Goal: Task Accomplishment & Management: Complete application form

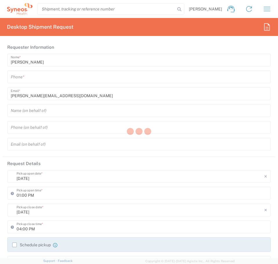
type input "3243"
type input "[GEOGRAPHIC_DATA]"
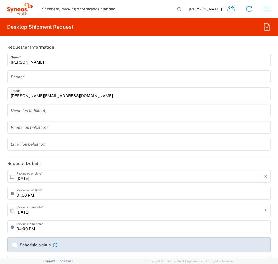
type input "INC Research Clin Svcs Mexico"
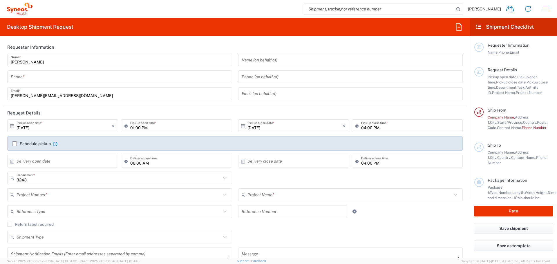
click at [90, 80] on input "tel" at bounding box center [120, 77] width 218 height 10
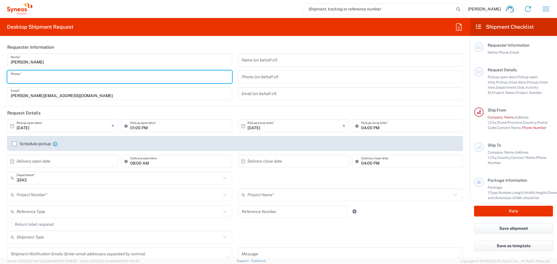
type input "5625952744"
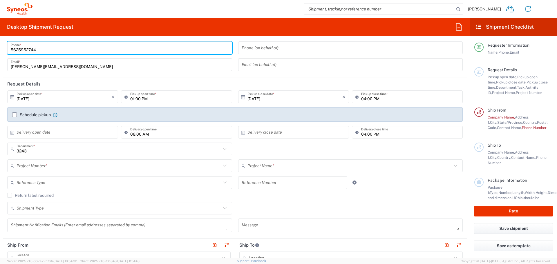
click at [130, 152] on input "3243" at bounding box center [119, 149] width 204 height 10
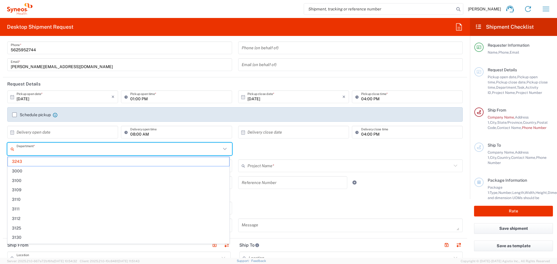
click at [130, 152] on input "text" at bounding box center [119, 149] width 204 height 10
click at [246, 151] on div "Department * 3243 3000 3100 3109 3110 3111 3112 3125 3130 3135 3136 3150 3155 3…" at bounding box center [234, 151] width 461 height 17
type input "3243"
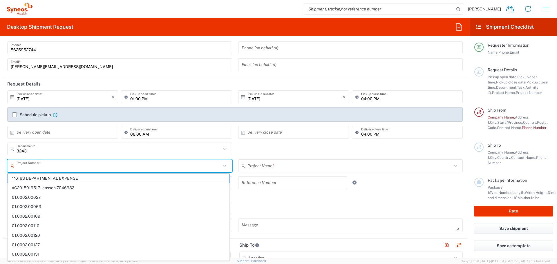
click at [182, 167] on input "text" at bounding box center [119, 166] width 204 height 10
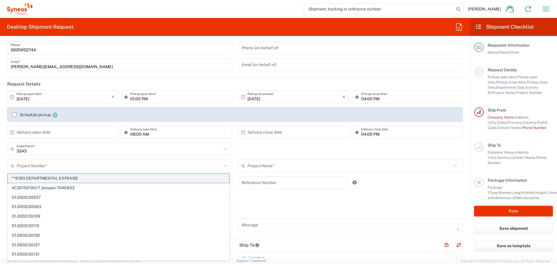
click at [165, 179] on span "**6183 DEPARTMENTAL EXPENSE" at bounding box center [118, 178] width 221 height 9
type input "**6183 DEPARTMENTAL EXPENSE"
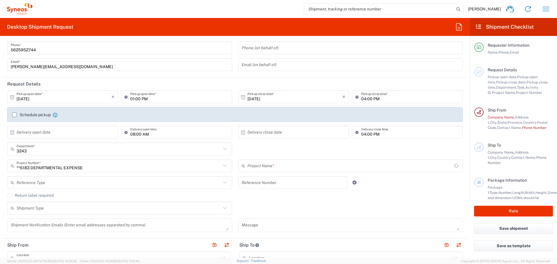
type input "6183"
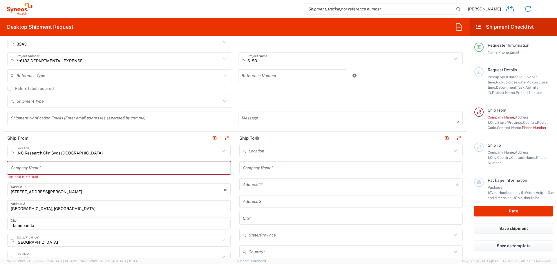
scroll to position [145, 0]
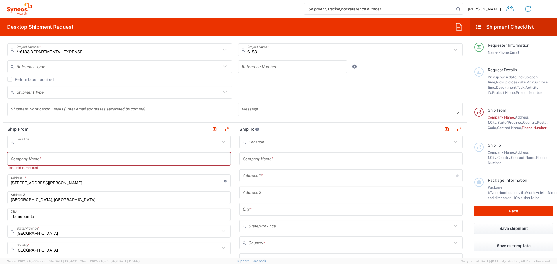
click at [141, 144] on input "text" at bounding box center [118, 142] width 203 height 10
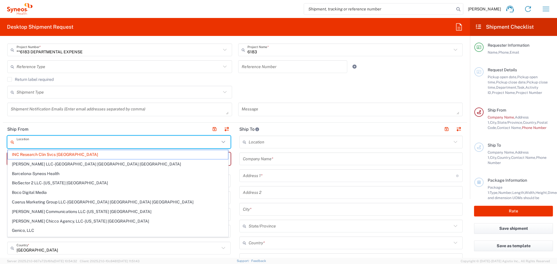
click at [103, 155] on span "INC Research Clin Svcs Mexico" at bounding box center [118, 154] width 220 height 9
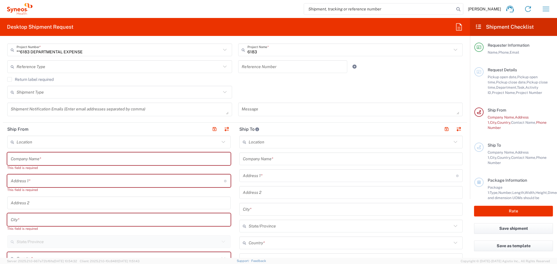
click at [154, 159] on input "text" at bounding box center [119, 159] width 216 height 10
type input "Col Francisco Villa"
type input "México"
type input "5519317872"
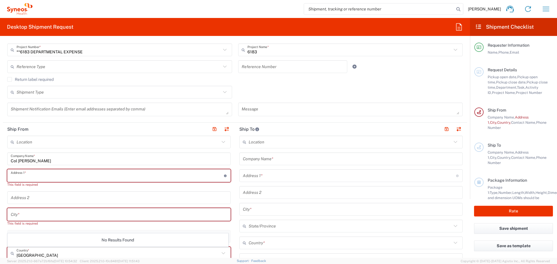
click at [83, 174] on input "text" at bounding box center [117, 176] width 213 height 10
type input "Calle 20 de noviembre # 2404-A"
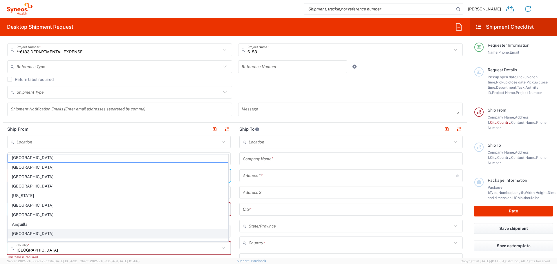
scroll to position [0, 0]
click at [73, 249] on input "México" at bounding box center [118, 248] width 203 height 10
click at [25, 251] on input "México" at bounding box center [118, 248] width 203 height 10
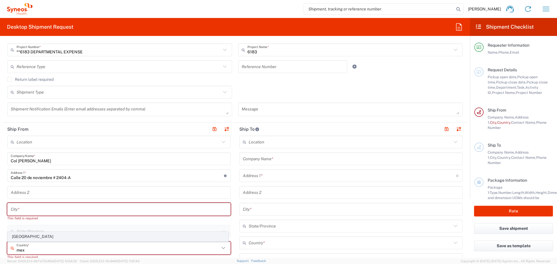
click at [23, 236] on span "Mexico" at bounding box center [118, 236] width 220 height 9
type input "Mexico"
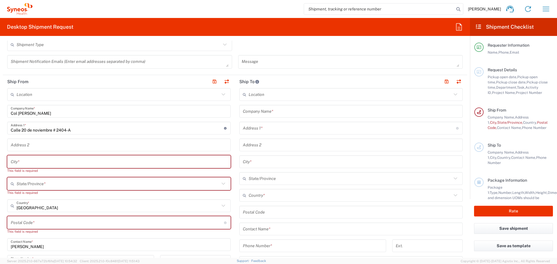
scroll to position [203, 0]
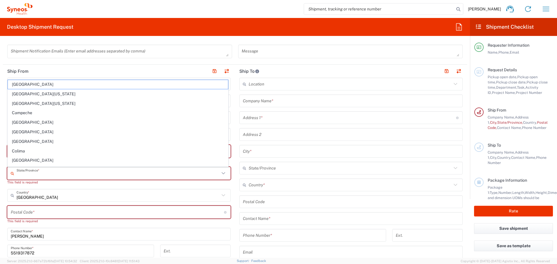
click at [37, 176] on input "text" at bounding box center [118, 173] width 203 height 10
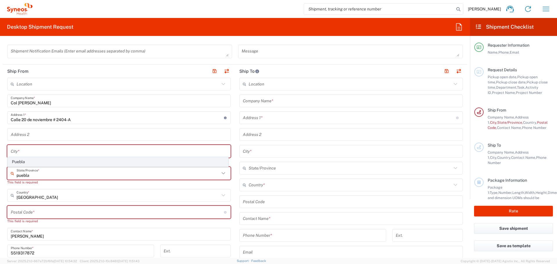
click at [26, 159] on span "Puebla" at bounding box center [118, 161] width 220 height 9
type input "Puebla"
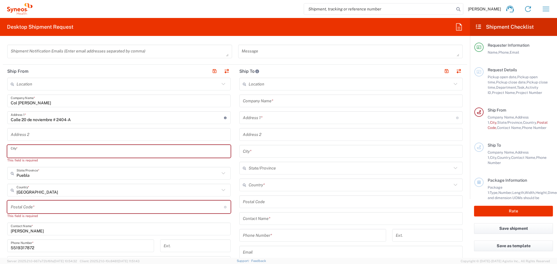
click at [28, 152] on input "text" at bounding box center [119, 151] width 216 height 10
type input "Tehuacán"
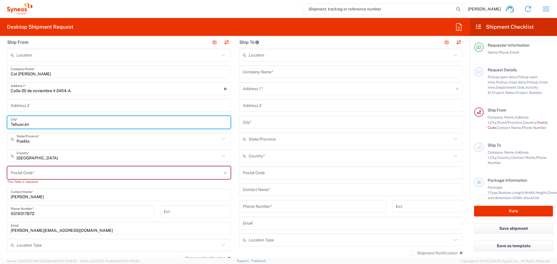
scroll to position [261, 0]
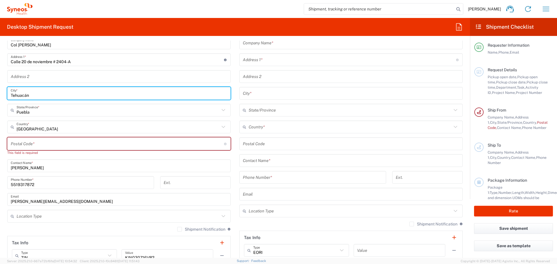
click at [70, 170] on input "Sofia Guevara" at bounding box center [119, 166] width 216 height 10
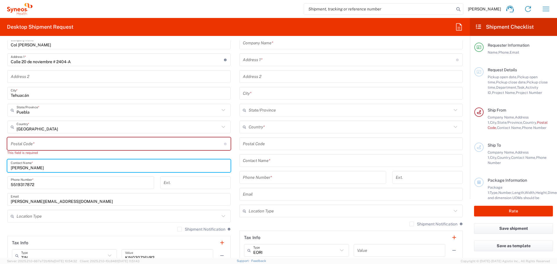
click at [70, 170] on input "Sofia Guevara" at bounding box center [119, 166] width 216 height 10
type input "Benito Lopez Perez"
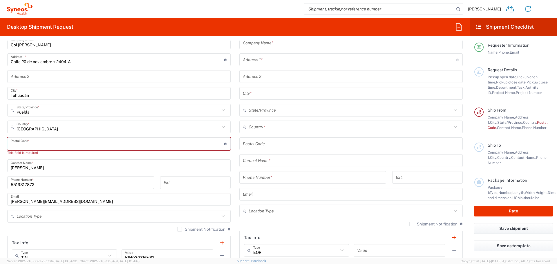
click at [71, 139] on input "undefined" at bounding box center [117, 144] width 213 height 10
type input "75750"
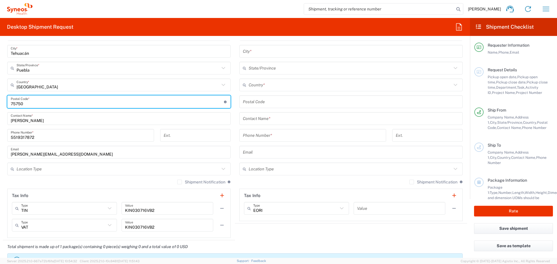
scroll to position [319, 0]
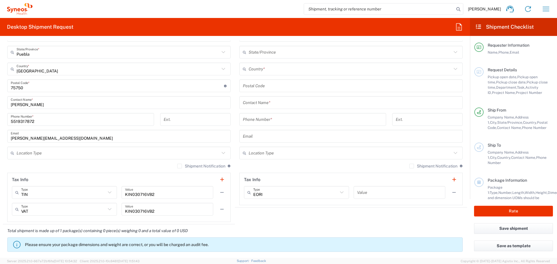
click at [77, 141] on div "sofia.guevara@syneoshealth.com Email" at bounding box center [118, 136] width 223 height 13
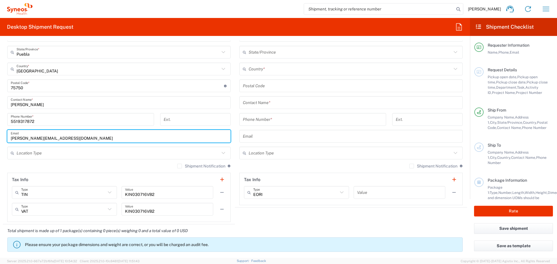
drag, startPoint x: 35, startPoint y: 138, endPoint x: 3, endPoint y: 138, distance: 31.9
click at [3, 138] on main "Location Addison Whitney LLC-Morrisvile NC US Barcelona-Syneos Health BioSector…" at bounding box center [119, 92] width 232 height 260
type input "benito.lopez@syneoshealth.com"
click at [25, 154] on input "text" at bounding box center [118, 153] width 203 height 10
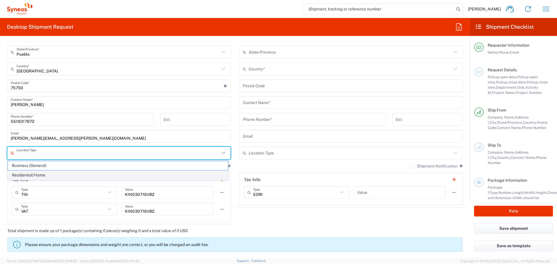
click at [34, 174] on span "Residential/Home" at bounding box center [118, 175] width 220 height 9
type input "Residential/Home"
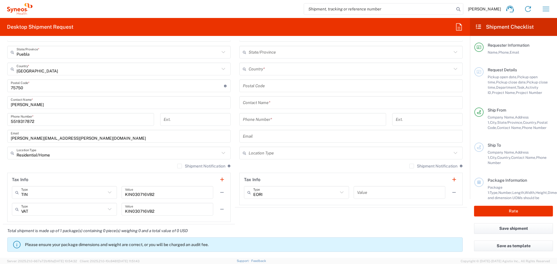
click at [17, 170] on div "Shipment Notification If checked, a shipment notification email will be sent to…" at bounding box center [118, 167] width 223 height 9
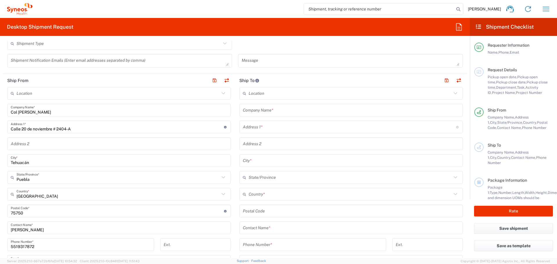
scroll to position [203, 0]
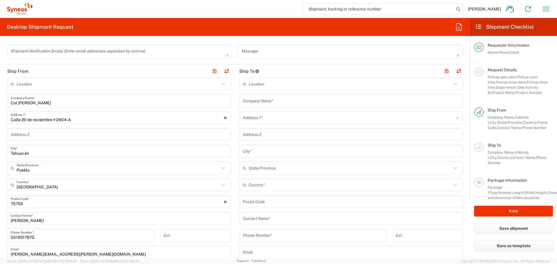
click at [277, 81] on input "text" at bounding box center [349, 84] width 203 height 10
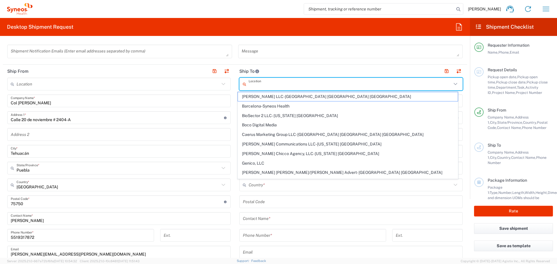
click at [277, 71] on header "Ship To" at bounding box center [351, 71] width 232 height 13
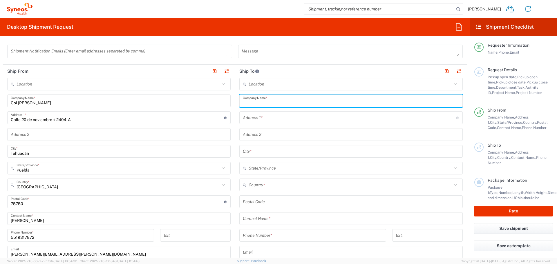
click at [277, 103] on input "text" at bounding box center [351, 101] width 216 height 10
type input "Residencial Palta 152"
type input "Tablaje 22096 casa 35"
type input "Palta 152, Cholul"
type input "Merida"
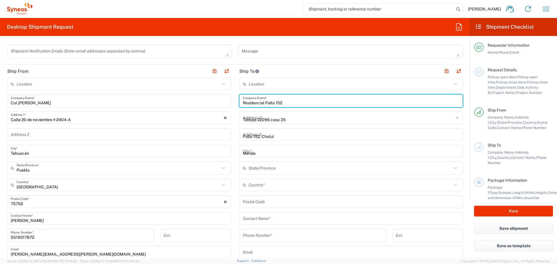
type input "Yucatán"
type input "México"
type input "97305"
type input "5625952744"
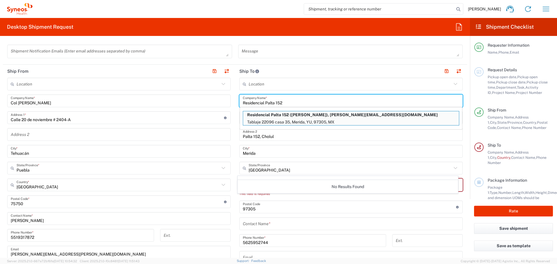
click at [277, 199] on div "Location Addison Whitney LLC-Morrisvile NC US Barcelona-Syneos Health BioSector…" at bounding box center [350, 202] width 223 height 249
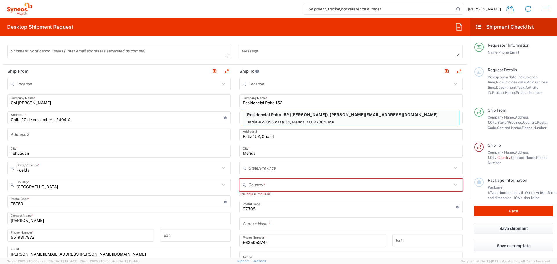
click at [274, 182] on input "text" at bounding box center [349, 185] width 203 height 10
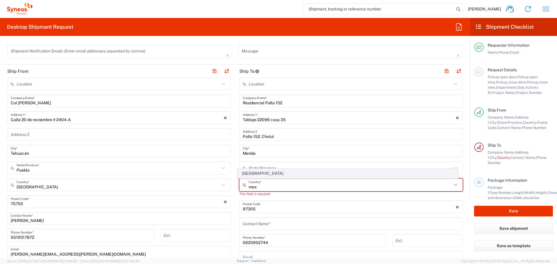
click at [257, 176] on span "Mexico" at bounding box center [348, 173] width 220 height 9
type input "Mexico"
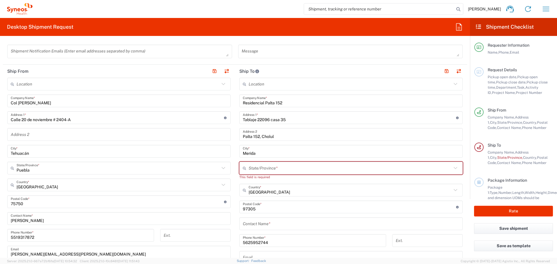
click at [265, 168] on input "text" at bounding box center [349, 168] width 203 height 10
type input "Yucatán"
click at [271, 169] on input "Yucatán" at bounding box center [349, 168] width 203 height 10
click at [258, 179] on span "Yucatán" at bounding box center [348, 180] width 220 height 9
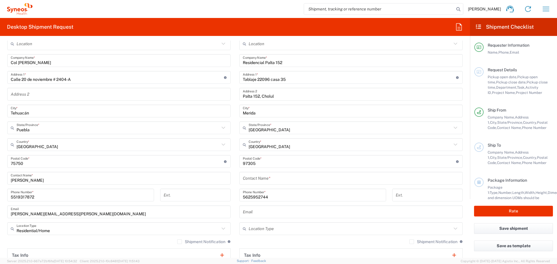
scroll to position [261, 0]
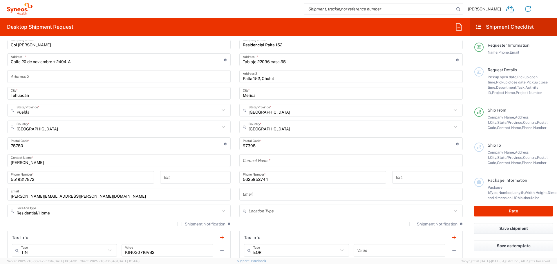
click at [274, 168] on div "Location Addison Whitney LLC-Morrisvile NC US Barcelona-Syneos Health BioSector…" at bounding box center [350, 141] width 223 height 243
click at [275, 159] on input "text" at bounding box center [351, 161] width 216 height 10
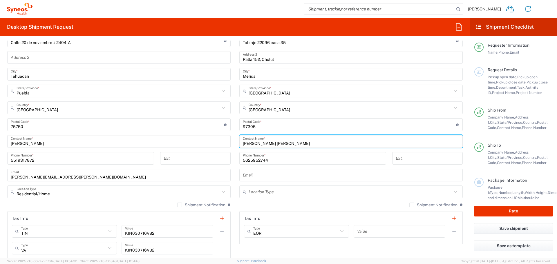
scroll to position [290, 0]
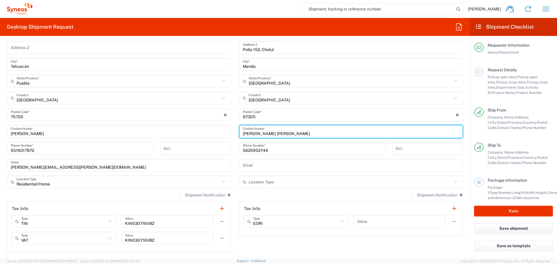
type input "Sofia Guevara Galicia"
click at [275, 159] on div "5625952744 Phone Number *" at bounding box center [312, 150] width 153 height 17
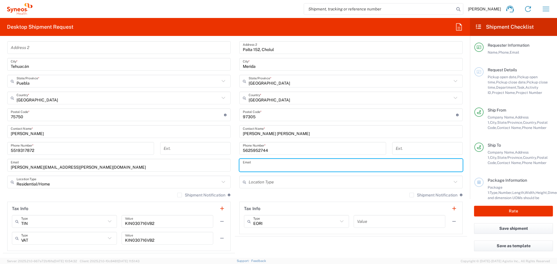
click at [277, 162] on input "text" at bounding box center [351, 165] width 216 height 10
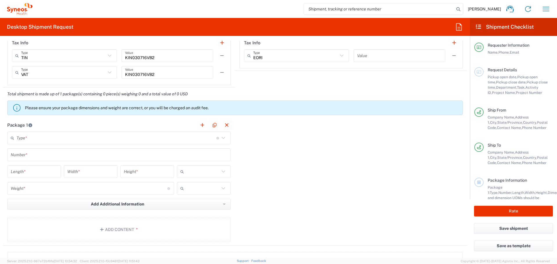
scroll to position [464, 0]
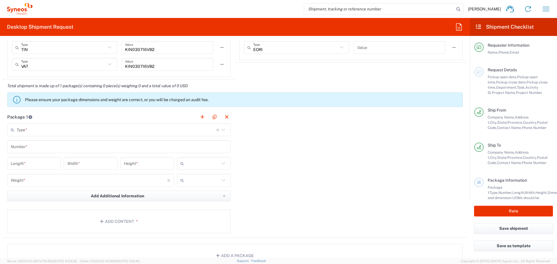
type input "sofia.guevara@syneoshealth.com"
click at [114, 132] on input "text" at bounding box center [117, 130] width 200 height 10
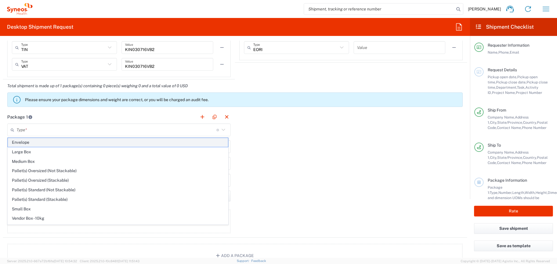
click at [86, 144] on span "Envelope" at bounding box center [118, 142] width 220 height 9
type input "Envelope"
type input "1"
type input "9.5"
type input "12.5"
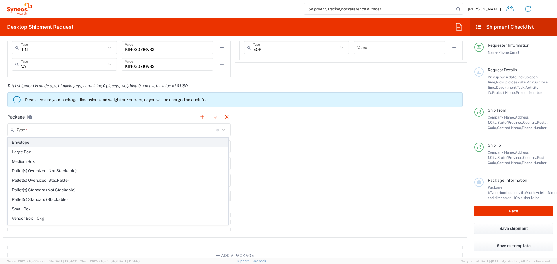
type input "0.25"
type input "in"
type input "0.45"
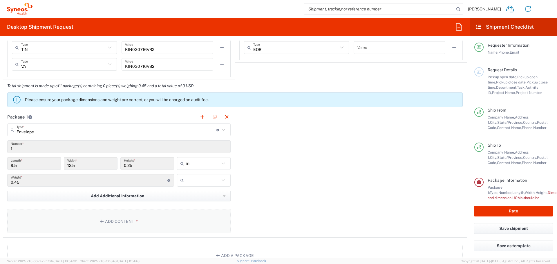
click at [146, 218] on button "Add Content *" at bounding box center [118, 222] width 223 height 24
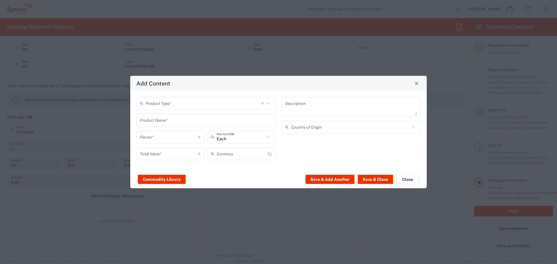
type input "US Dollar"
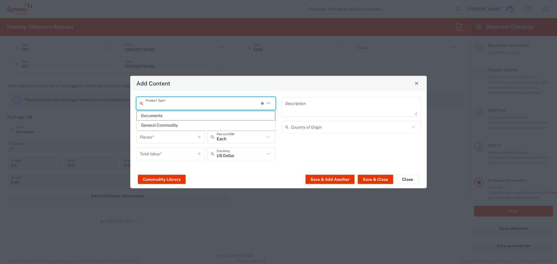
click at [199, 108] on input "text" at bounding box center [203, 103] width 115 height 10
click at [190, 115] on span "Documents" at bounding box center [206, 115] width 138 height 9
type input "Documents"
type input "1"
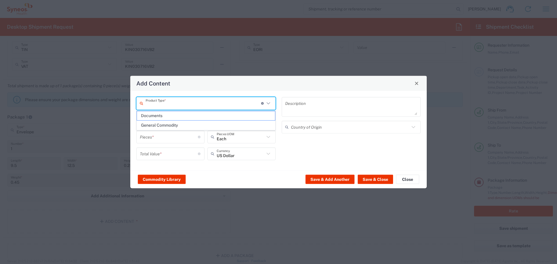
type input "1"
type textarea "Documents"
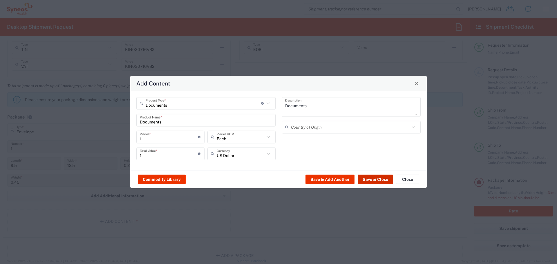
click at [277, 180] on button "Save & Close" at bounding box center [374, 179] width 35 height 9
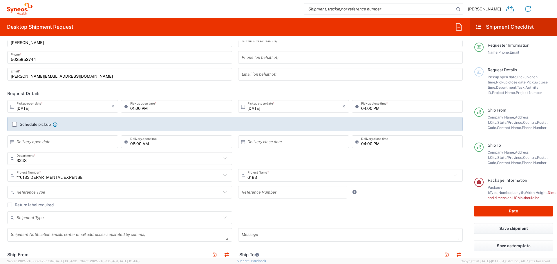
scroll to position [29, 0]
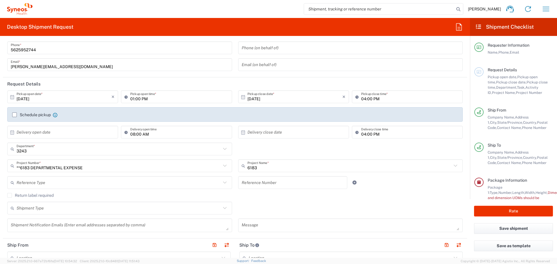
click at [50, 49] on input "5625952744" at bounding box center [120, 48] width 218 height 10
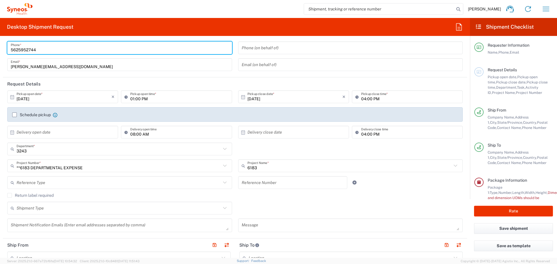
type input "5625952744"
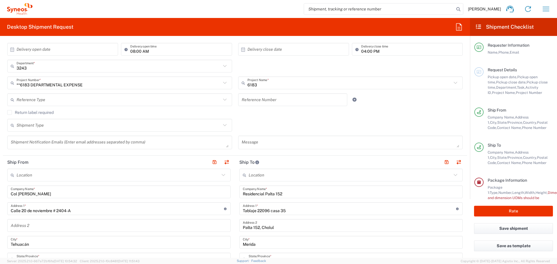
scroll to position [145, 0]
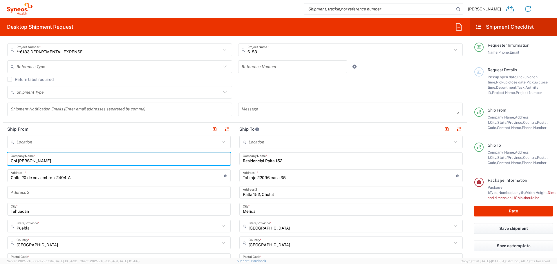
click at [108, 163] on input "Col Francisco Villa" at bounding box center [119, 159] width 216 height 10
type input "Col Francisco Villa"
click at [112, 174] on input "Calle 20 de noviembre # 2404-A" at bounding box center [117, 176] width 213 height 10
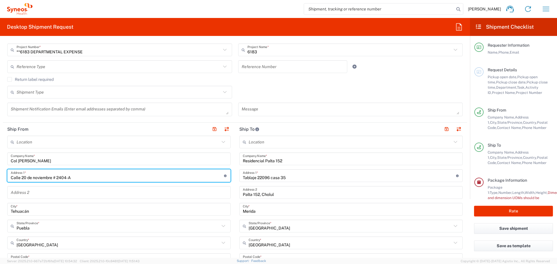
type input "Calle 20 de noviembre # 2404-A"
click at [33, 163] on input "Col Francisco Villa" at bounding box center [119, 159] width 216 height 10
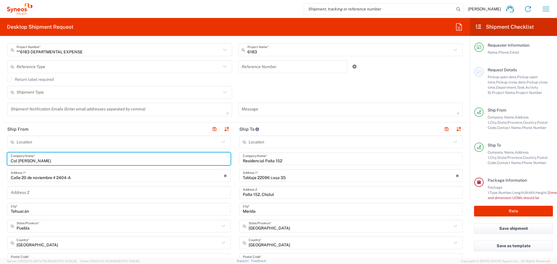
click at [34, 162] on input "Col Francisco Villa" at bounding box center [119, 159] width 216 height 10
click at [30, 161] on input "Col Francisco Villa" at bounding box center [119, 159] width 216 height 10
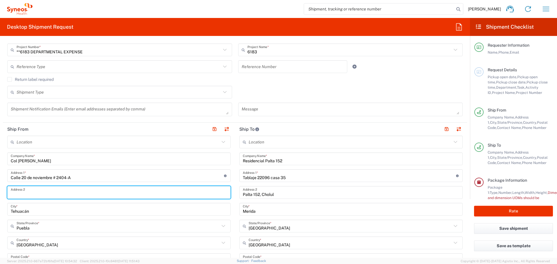
click at [27, 192] on input "text" at bounding box center [119, 193] width 216 height 10
paste input "Col Francisco Villa"
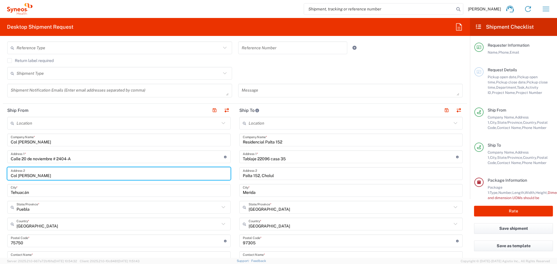
scroll to position [174, 0]
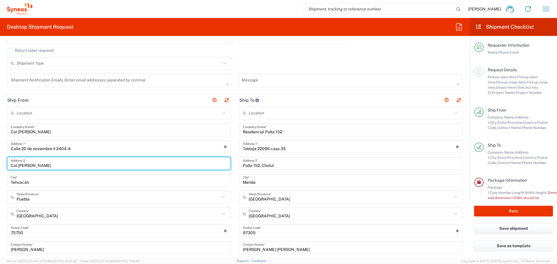
type input "Col Francisco Villa"
click at [51, 181] on input "Tehuacán" at bounding box center [119, 180] width 216 height 10
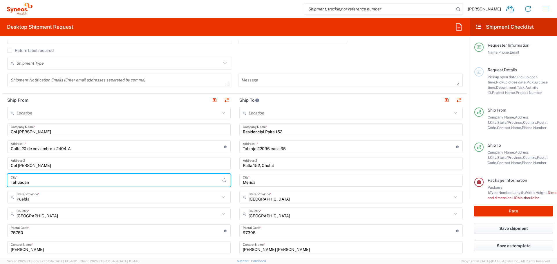
type input "Tehuacán"
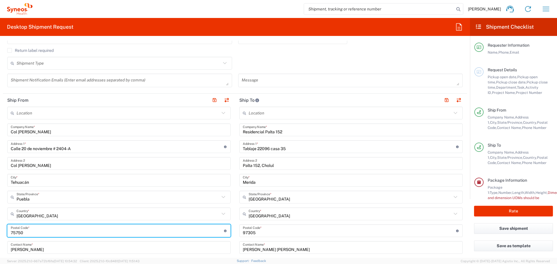
click at [42, 232] on input "undefined" at bounding box center [117, 231] width 213 height 10
type input "75750"
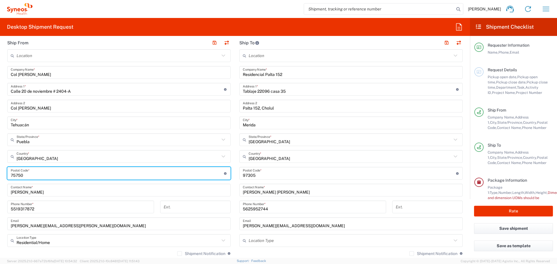
scroll to position [261, 0]
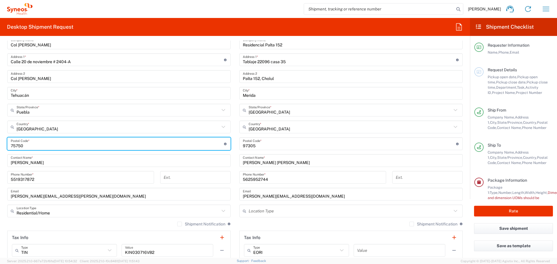
click at [87, 178] on input "5519317872" at bounding box center [81, 177] width 140 height 10
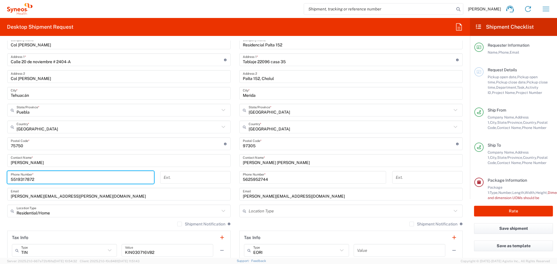
type input "5519317872"
click at [277, 178] on input "5625952744" at bounding box center [313, 177] width 140 height 10
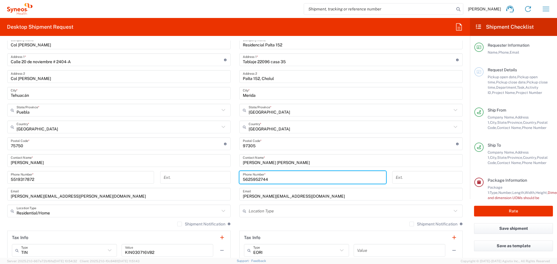
type input "5625952744"
click at [275, 146] on input "undefined" at bounding box center [349, 144] width 213 height 10
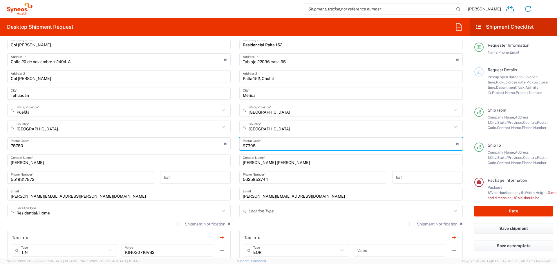
type input "97305"
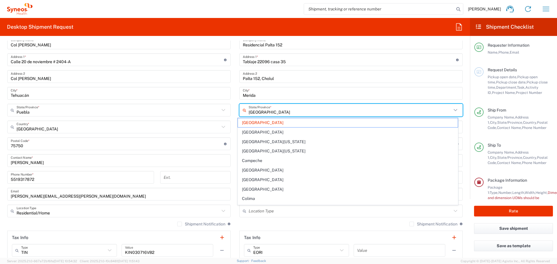
click at [274, 111] on input "Yucatán" at bounding box center [349, 110] width 203 height 10
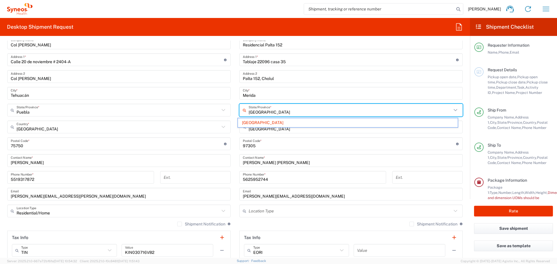
type input "Yucatán"
click at [260, 122] on span "Yucatán" at bounding box center [348, 122] width 220 height 9
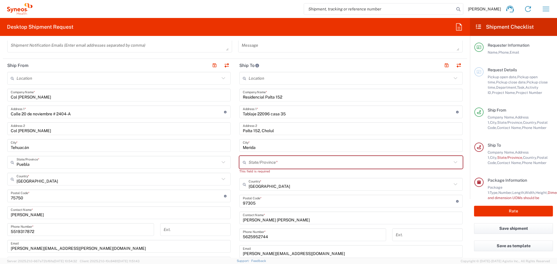
scroll to position [203, 0]
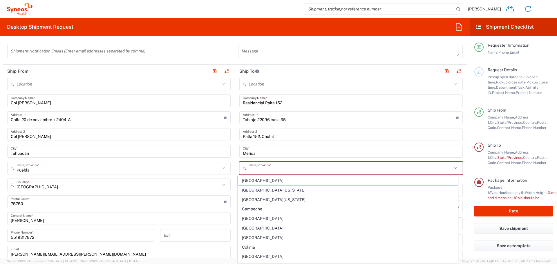
click at [260, 170] on input "text" at bounding box center [349, 168] width 203 height 10
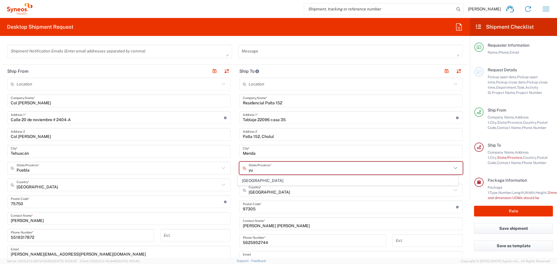
click at [259, 177] on span "Yucatán" at bounding box center [348, 180] width 220 height 9
type input "Yucatán"
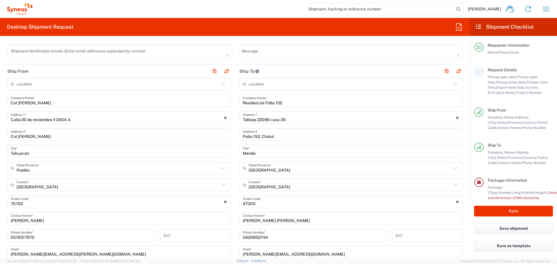
click at [261, 152] on input "Merida" at bounding box center [351, 151] width 216 height 10
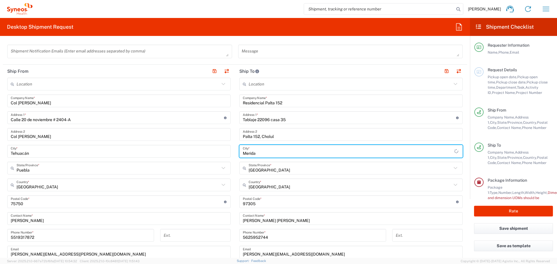
type input "Merida"
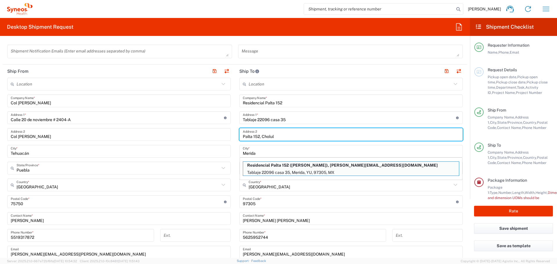
click at [276, 136] on input "Palta 152, Cholul" at bounding box center [351, 135] width 216 height 10
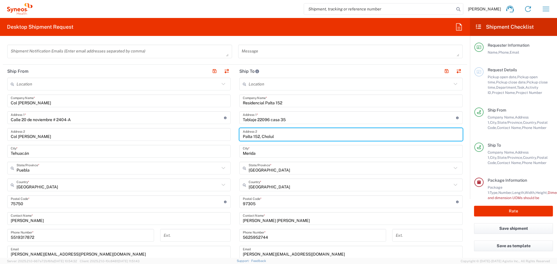
type input "Palta 152, Cholul"
click at [277, 119] on input "Tablaje 22096 casa 35" at bounding box center [349, 118] width 213 height 10
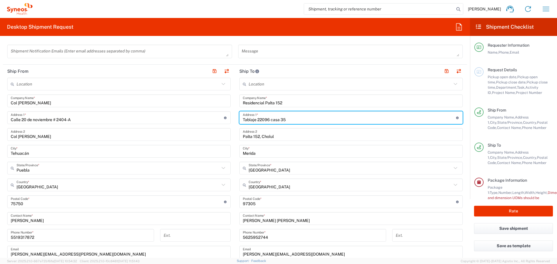
type input "Tablaje 22096 casa 35"
click at [277, 101] on input "Residencial Palta 152" at bounding box center [351, 101] width 216 height 10
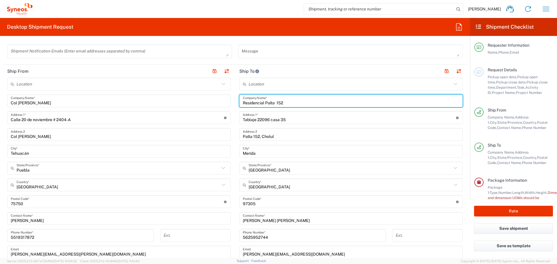
click at [277, 102] on input "Residencial Palta 152" at bounding box center [351, 101] width 216 height 10
type input "Residencial Palta 152"
click at [277, 130] on input "Palta 152, Cholul" at bounding box center [351, 135] width 216 height 10
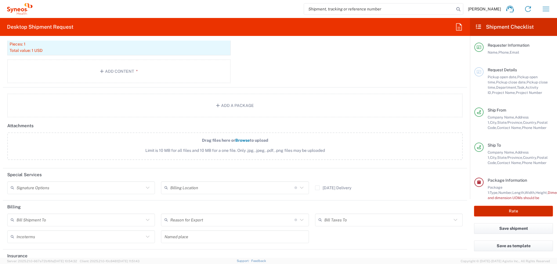
click at [277, 208] on button "Rate" at bounding box center [513, 211] width 79 height 11
type input "3243"
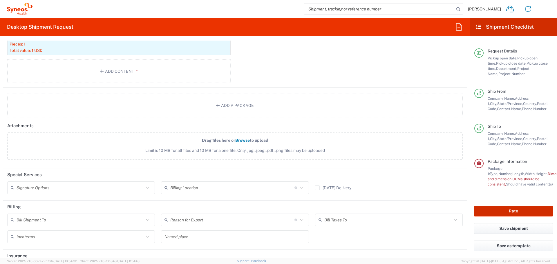
scroll to position [24, 0]
type input "**6183 DEPARTMENTAL EXPENSE"
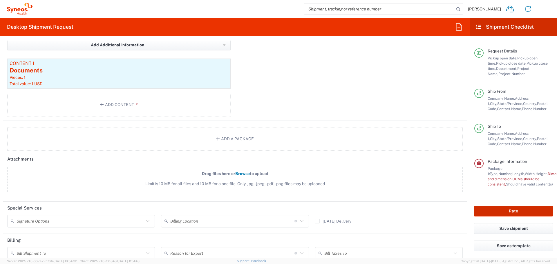
scroll to position [537, 0]
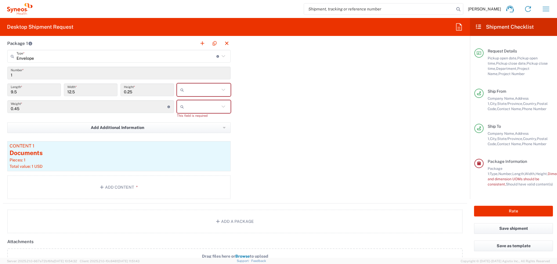
click at [203, 93] on input "text" at bounding box center [202, 89] width 33 height 9
click at [191, 111] on span "cm" at bounding box center [202, 112] width 52 height 9
type input "24.13"
type input "31.75"
type input "0.64"
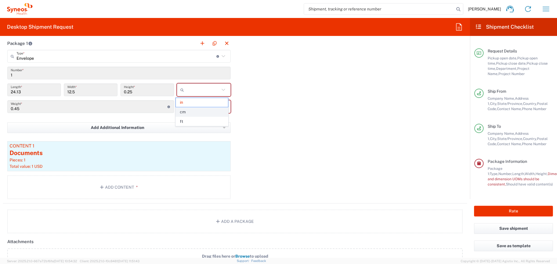
type input "cm"
click at [194, 107] on input "text" at bounding box center [202, 106] width 33 height 9
click at [190, 121] on span "kgs" at bounding box center [202, 119] width 52 height 9
type input "kgs"
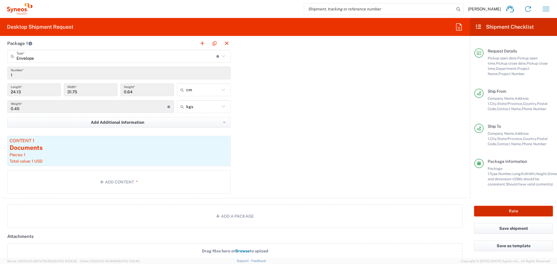
click at [277, 213] on button "Rate" at bounding box center [513, 211] width 79 height 11
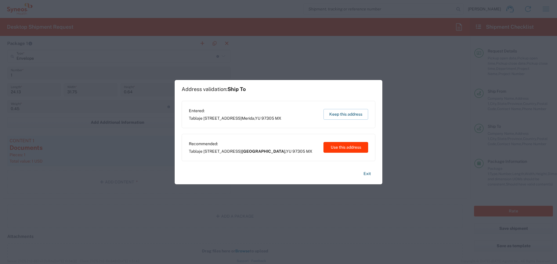
click at [277, 150] on button "Use this address" at bounding box center [345, 147] width 45 height 11
type input "Mérida"
type input "Yucatán"
type input "Mexico"
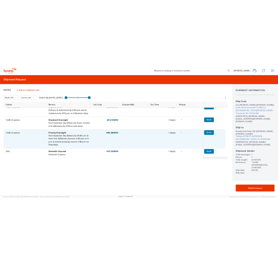
scroll to position [10, 0]
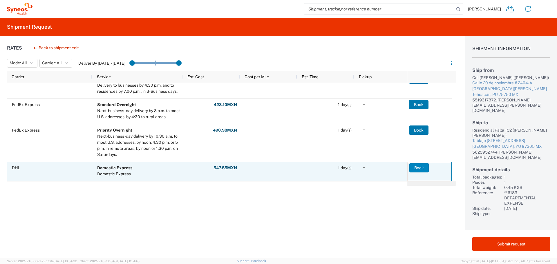
click at [277, 168] on button "Book" at bounding box center [418, 167] width 19 height 9
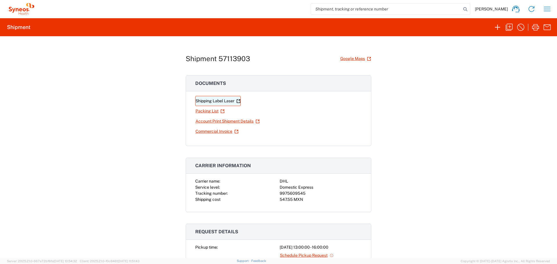
click at [222, 98] on link "Shipping Label Laser" at bounding box center [218, 101] width 46 height 10
